Goal: Transaction & Acquisition: Purchase product/service

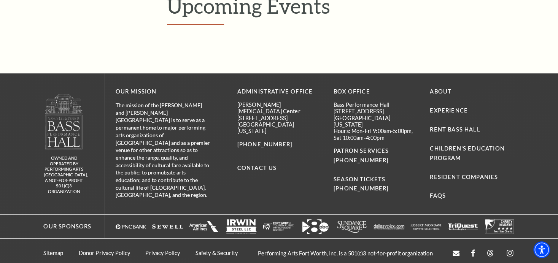
scroll to position [255, 0]
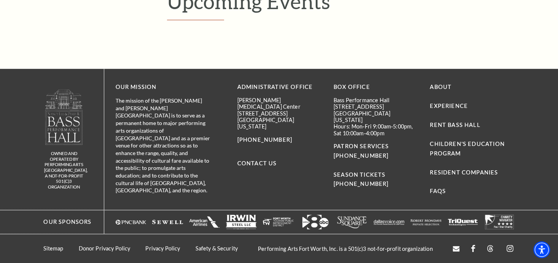
click at [268, 6] on h1 "Upcoming Events" at bounding box center [341, 4] width 348 height 31
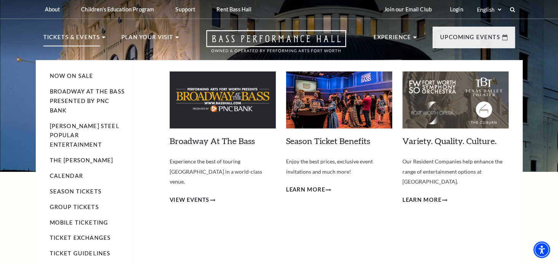
scroll to position [38, 0]
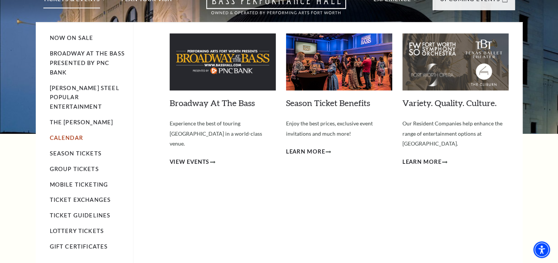
click at [66, 135] on link "Calendar" at bounding box center [66, 138] width 33 height 6
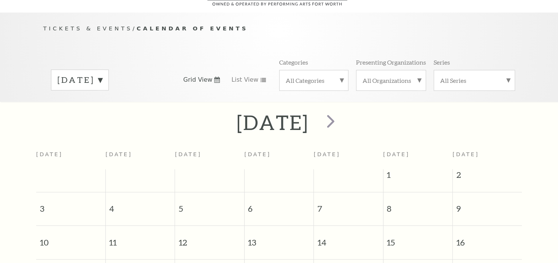
scroll to position [67, 0]
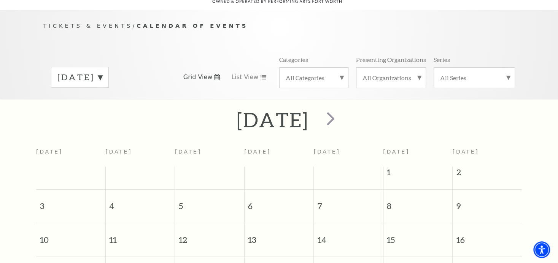
click at [102, 71] on label "August 2025" at bounding box center [79, 77] width 45 height 12
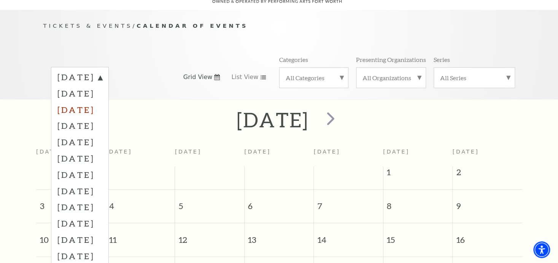
click at [101, 102] on label "October 2025" at bounding box center [79, 110] width 45 height 16
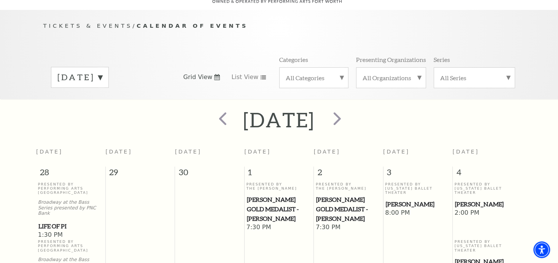
click at [102, 71] on label "October 2025" at bounding box center [79, 77] width 45 height 12
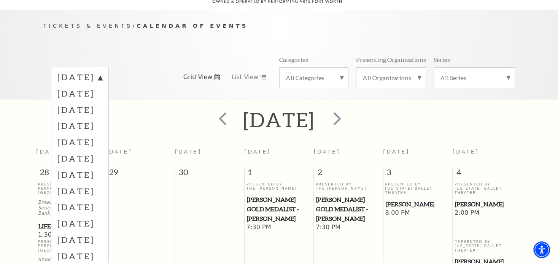
click at [221, 32] on div "Tickets & Events / Calendar of Events August 2025 September 2025 October 2025 N…" at bounding box center [279, 60] width 487 height 78
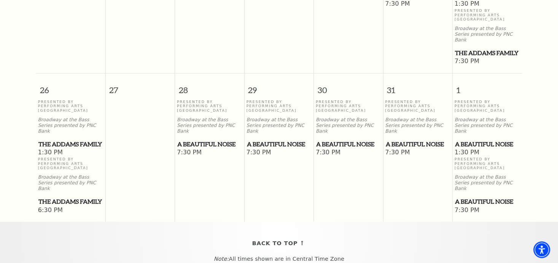
scroll to position [637, 0]
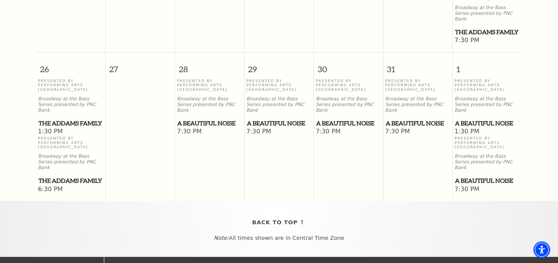
click at [413, 119] on span "A Beautiful Noise" at bounding box center [417, 124] width 65 height 10
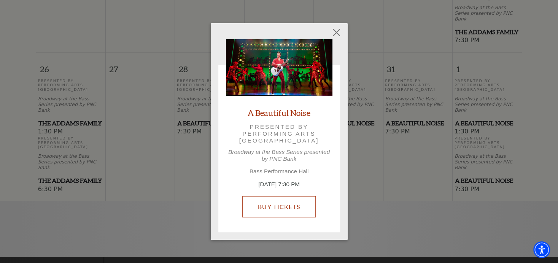
click at [275, 200] on link "Buy Tickets" at bounding box center [278, 206] width 73 height 21
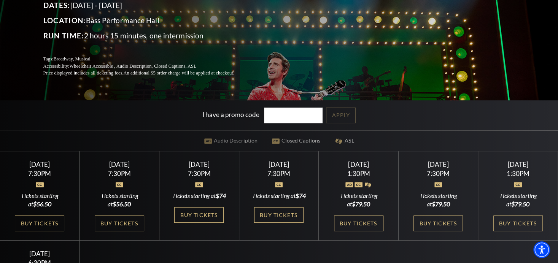
scroll to position [114, 0]
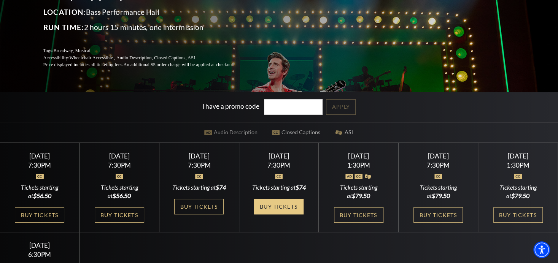
click at [281, 201] on link "Buy Tickets" at bounding box center [278, 207] width 49 height 16
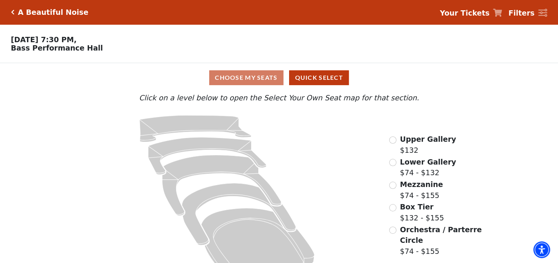
scroll to position [20, 0]
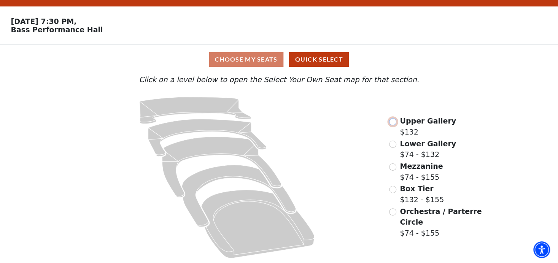
click at [394, 122] on input "Upper Gallery$132\a" at bounding box center [392, 121] width 7 height 7
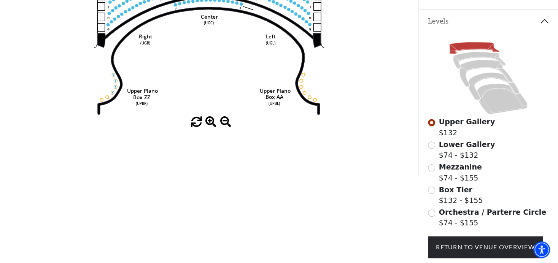
scroll to position [152, 0]
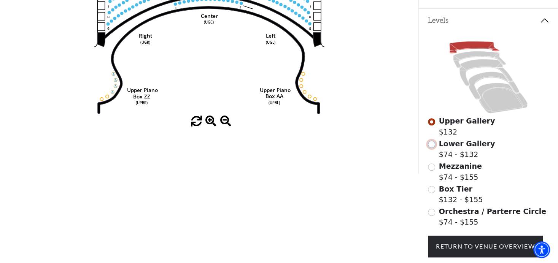
click at [431, 148] on input "Lower Gallery$74 - $132\a" at bounding box center [431, 144] width 7 height 7
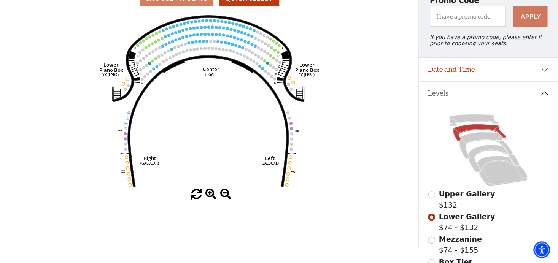
scroll to position [35, 0]
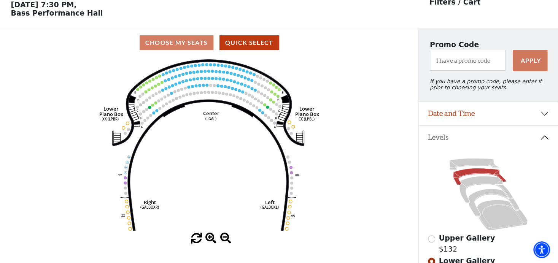
click at [182, 45] on div "Choose My Seats Quick Select" at bounding box center [209, 42] width 418 height 15
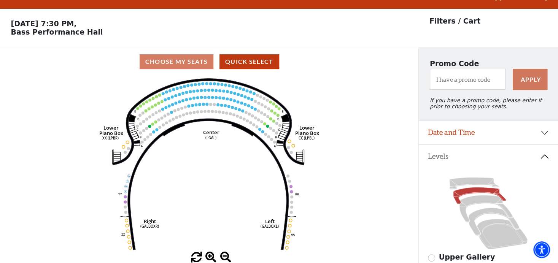
scroll to position [0, 0]
